Goal: Task Accomplishment & Management: Use online tool/utility

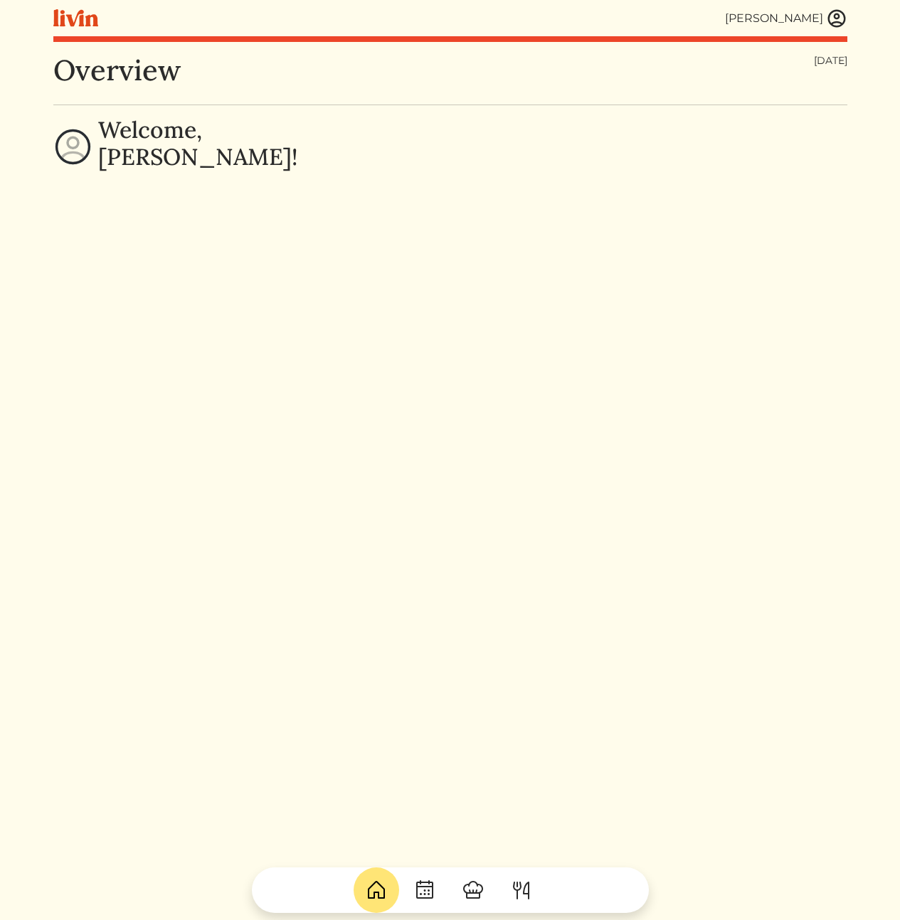
click at [827, 23] on link at bounding box center [836, 18] width 21 height 21
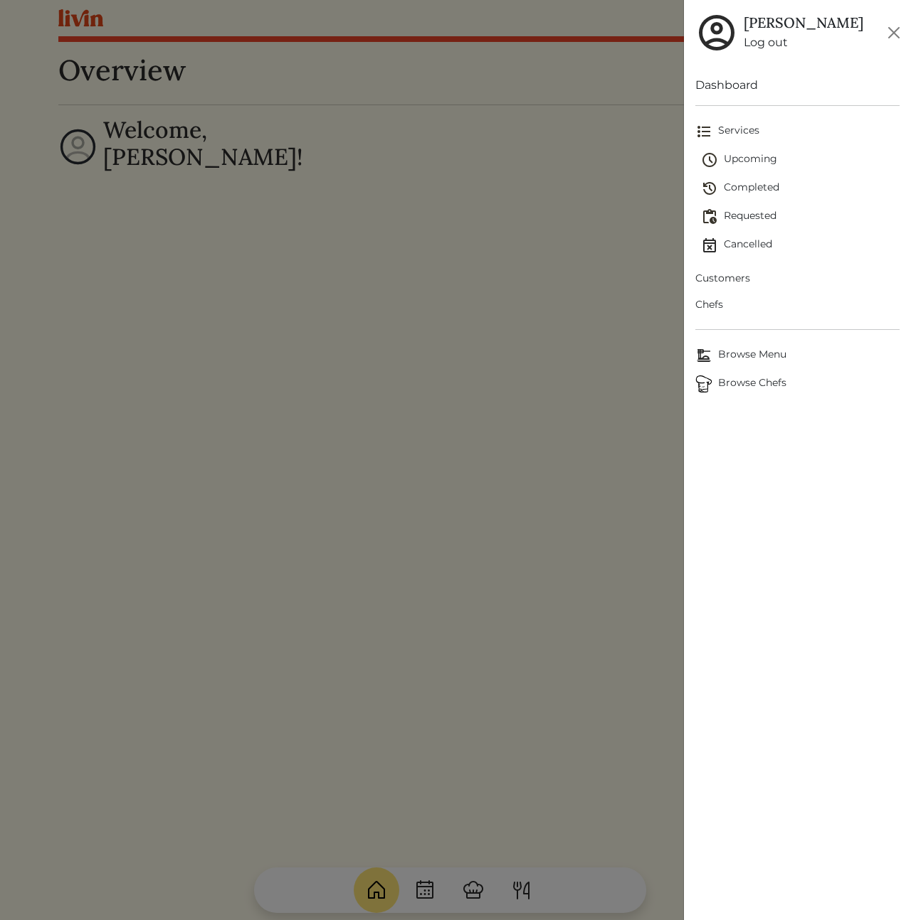
click at [723, 277] on span "Customers" at bounding box center [797, 278] width 204 height 15
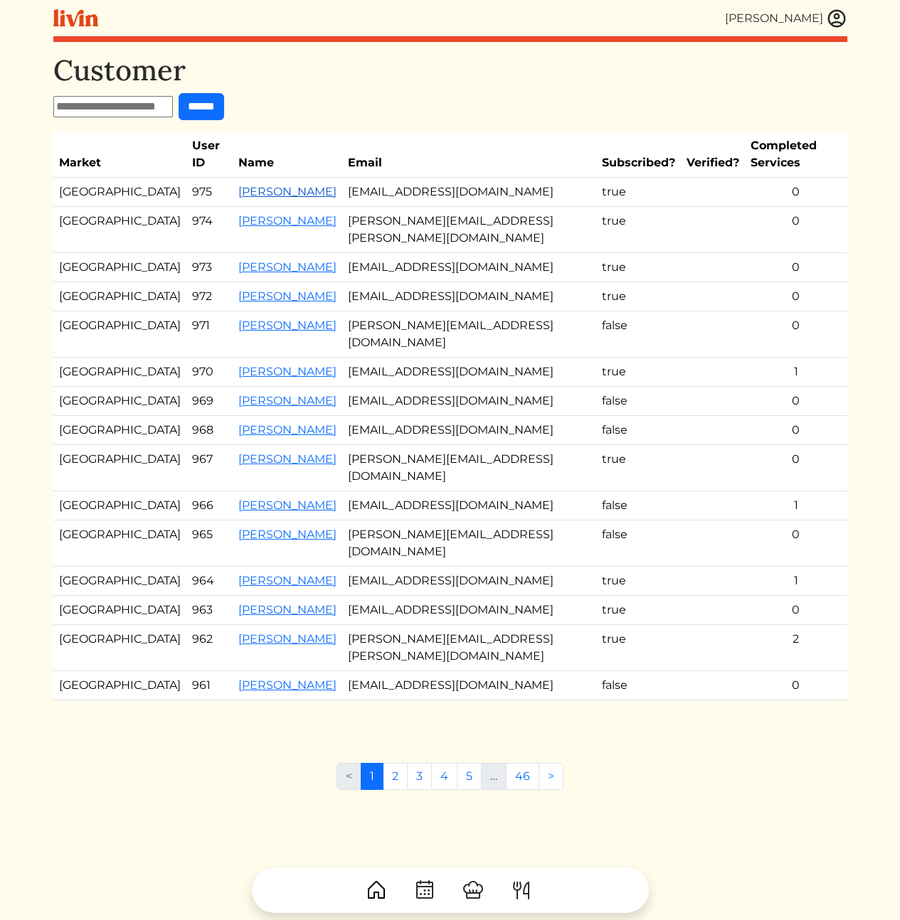
click at [255, 185] on link "[PERSON_NAME]" at bounding box center [287, 192] width 98 height 14
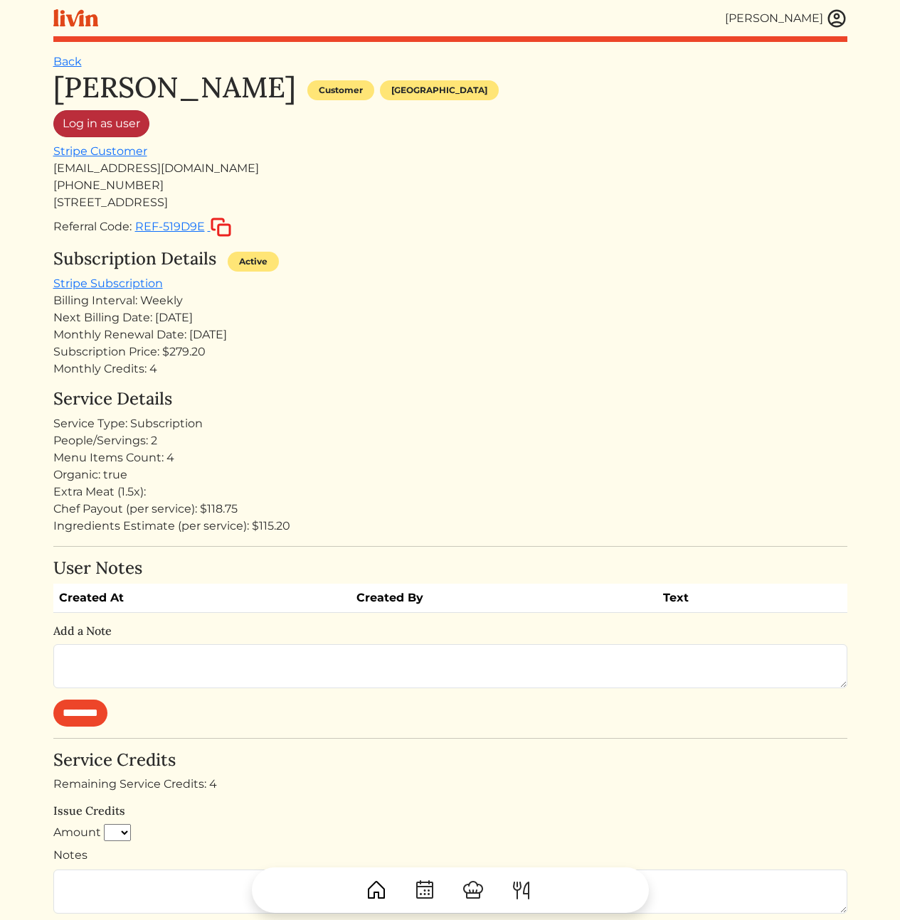
click at [96, 115] on link "Log in as user" at bounding box center [101, 123] width 96 height 27
